Goal: Task Accomplishment & Management: Use online tool/utility

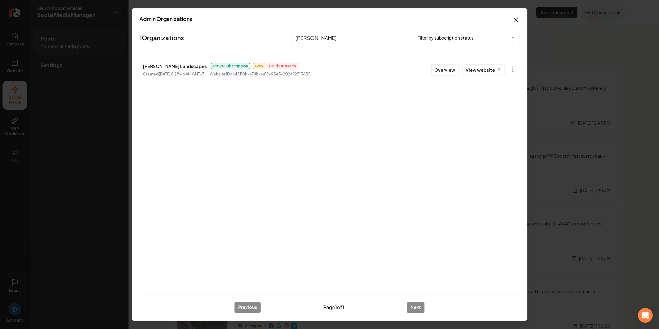
type input "[PERSON_NAME]"
click at [435, 63] on li "[PERSON_NAME] Landscapes Active Subscription Avan Cold Outreach Created [DATE] …" at bounding box center [330, 69] width 380 height 27
click at [438, 66] on button "Overview" at bounding box center [444, 69] width 27 height 11
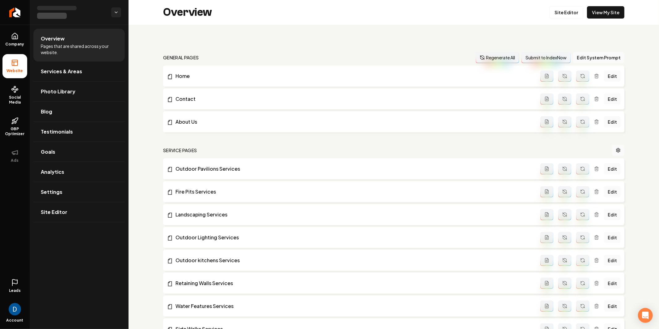
click at [58, 55] on li "Overview Pages that are shared across your website." at bounding box center [78, 45] width 91 height 33
click at [58, 68] on span "Services & Areas" at bounding box center [61, 71] width 41 height 7
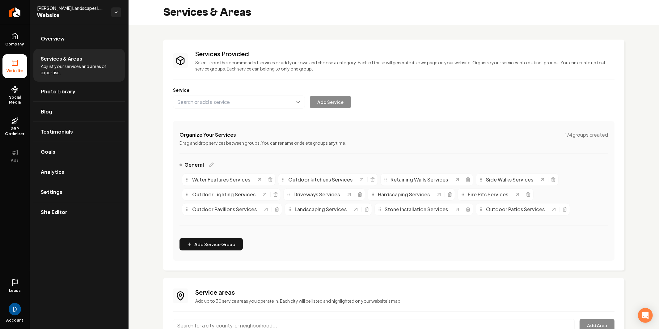
scroll to position [23, 0]
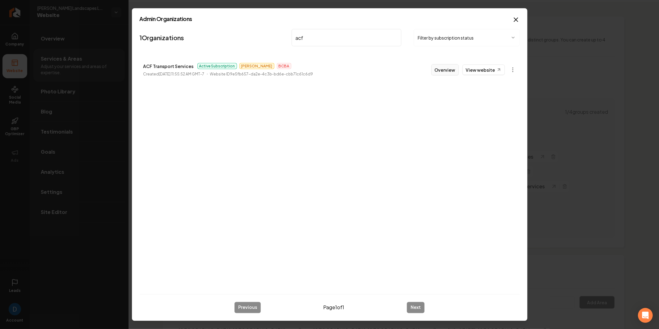
type input "acf"
click at [453, 71] on button "Overview" at bounding box center [444, 69] width 27 height 11
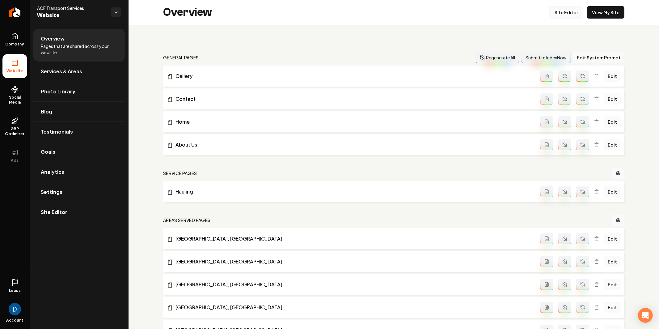
click at [557, 16] on link "Site Editor" at bounding box center [566, 12] width 34 height 12
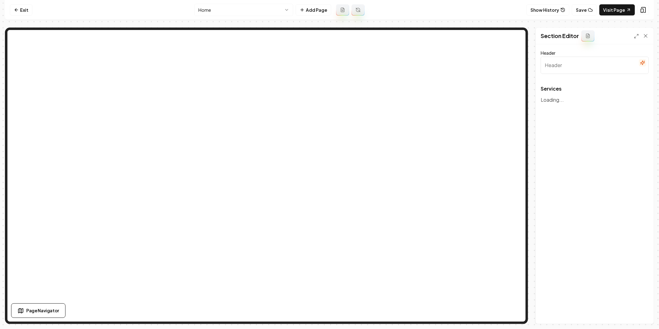
type input "Our Reliable Hauling Services"
click at [268, 12] on html "Computer Required This feature is only available on a computer. Please switch t…" at bounding box center [329, 164] width 659 height 329
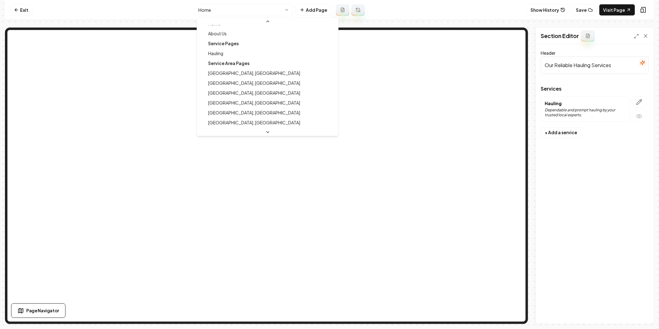
scroll to position [39, 0]
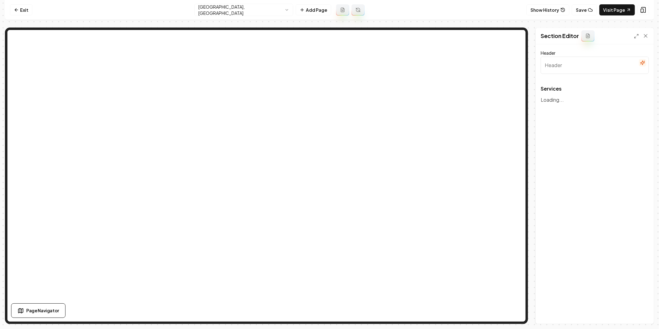
type input "Services we offer in [GEOGRAPHIC_DATA], [GEOGRAPHIC_DATA]"
click at [251, 11] on html "Computer Required This feature is only available on a computer. Please switch t…" at bounding box center [329, 164] width 659 height 329
type input "Our Reliable Hauling Services"
click at [640, 99] on icon "button" at bounding box center [639, 102] width 6 height 6
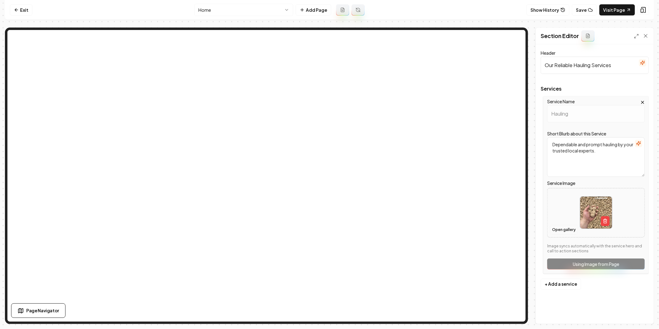
click at [556, 231] on button "Open gallery" at bounding box center [564, 230] width 28 height 10
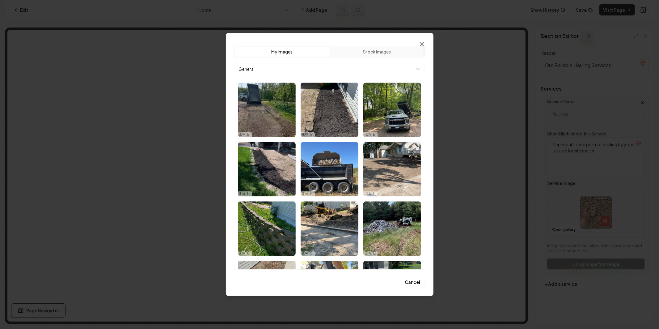
click at [420, 44] on icon "button" at bounding box center [421, 43] width 7 height 7
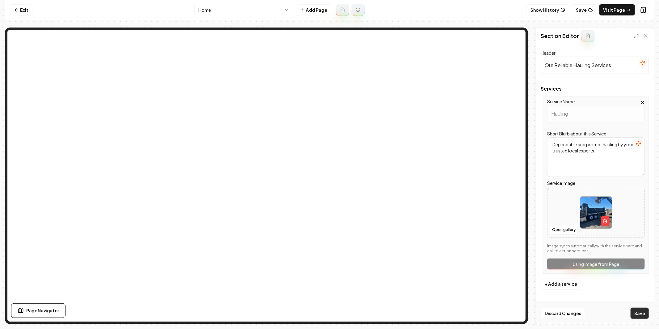
click at [636, 314] on button "Save" at bounding box center [639, 312] width 18 height 11
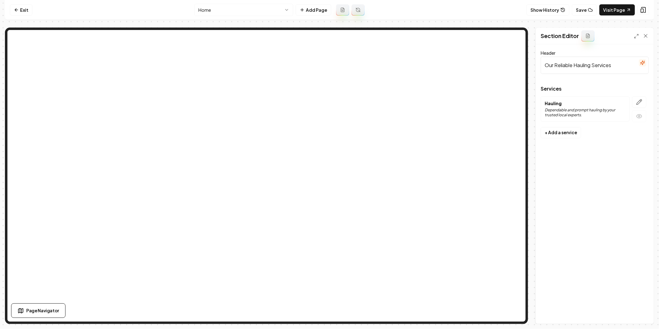
click at [241, 1] on nav "Exit Home Add Page Show History Save Visit Page" at bounding box center [329, 10] width 649 height 20
click at [240, 3] on nav "Exit Home Add Page Show History Save Visit Page" at bounding box center [329, 10] width 649 height 20
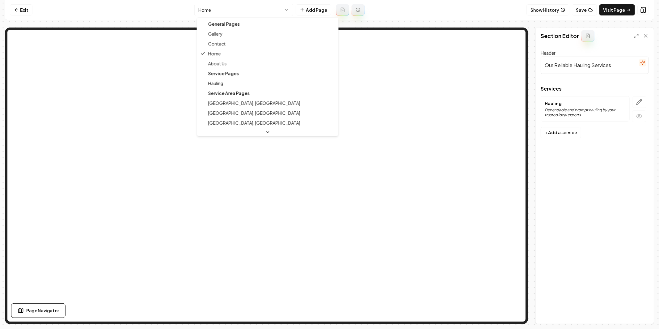
click at [240, 7] on html "Computer Required This feature is only available on a computer. Please switch t…" at bounding box center [329, 164] width 659 height 329
